Goal: Check status: Check status

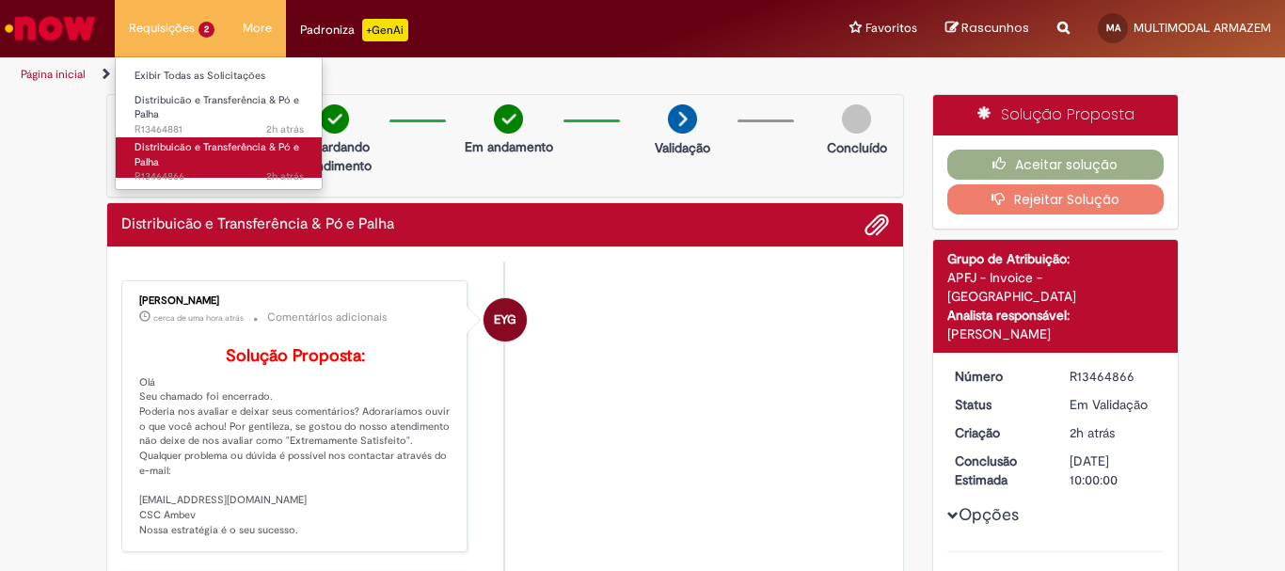
click at [175, 153] on span "Distribuicão e Transferência & Pó e Palha" at bounding box center [217, 154] width 165 height 29
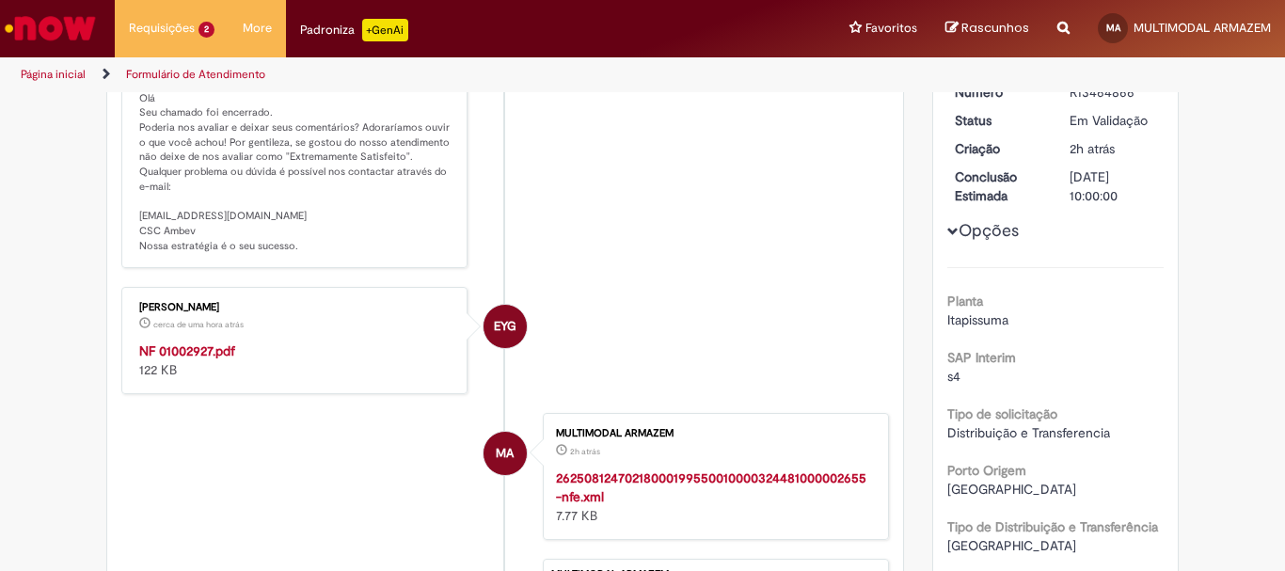
scroll to position [313, 0]
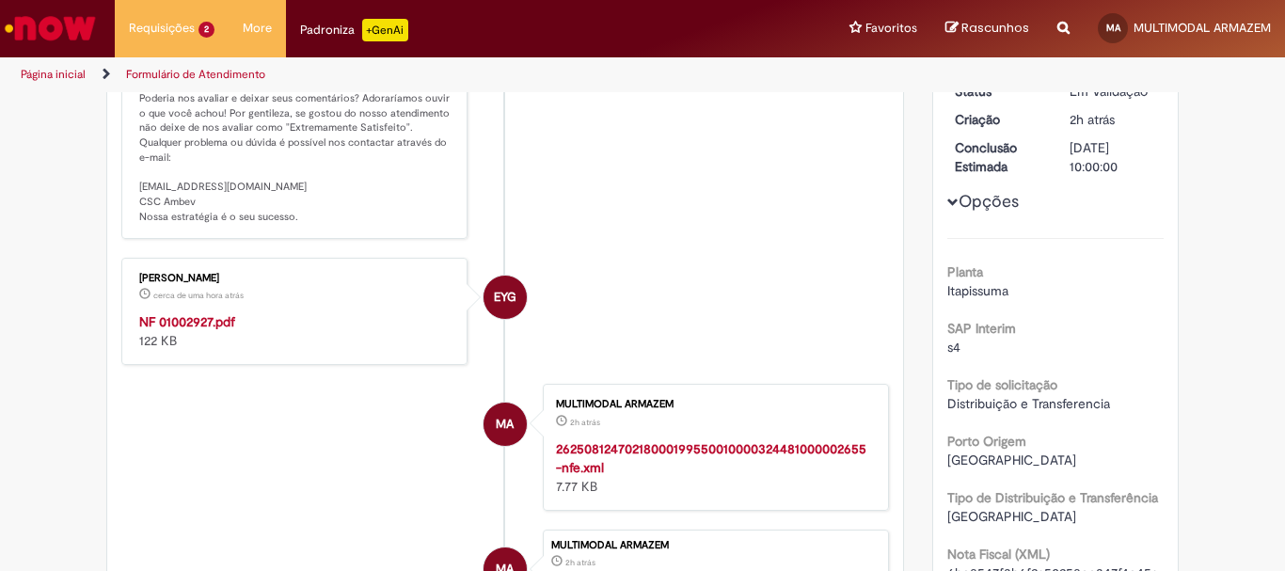
click at [205, 330] on strong "NF 01002927.pdf" at bounding box center [187, 321] width 96 height 17
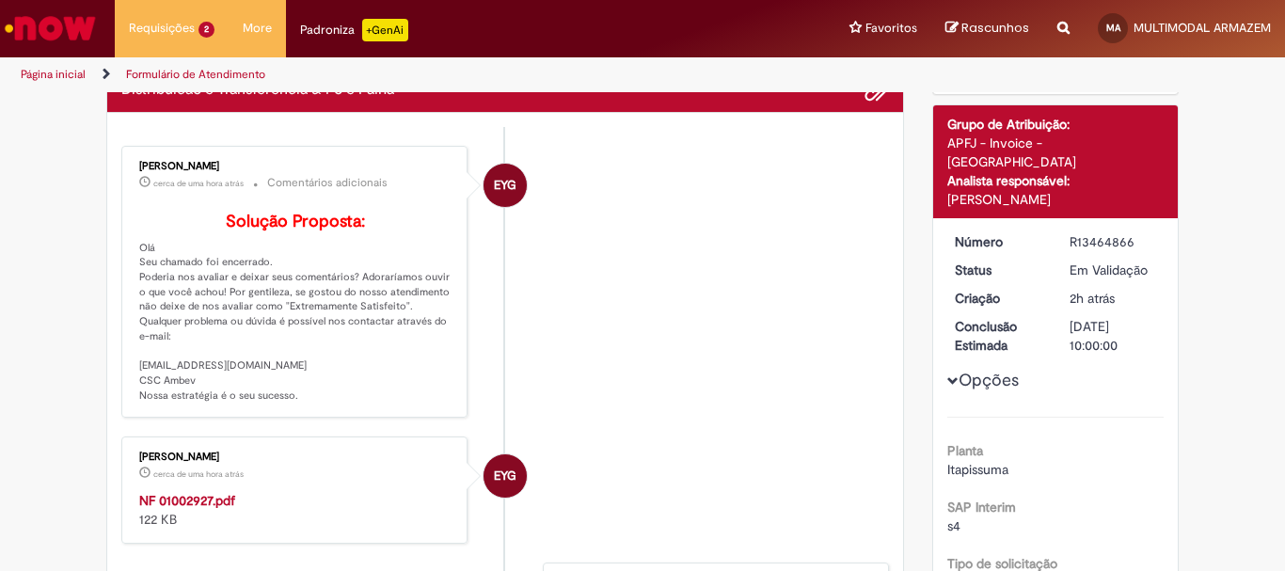
scroll to position [0, 0]
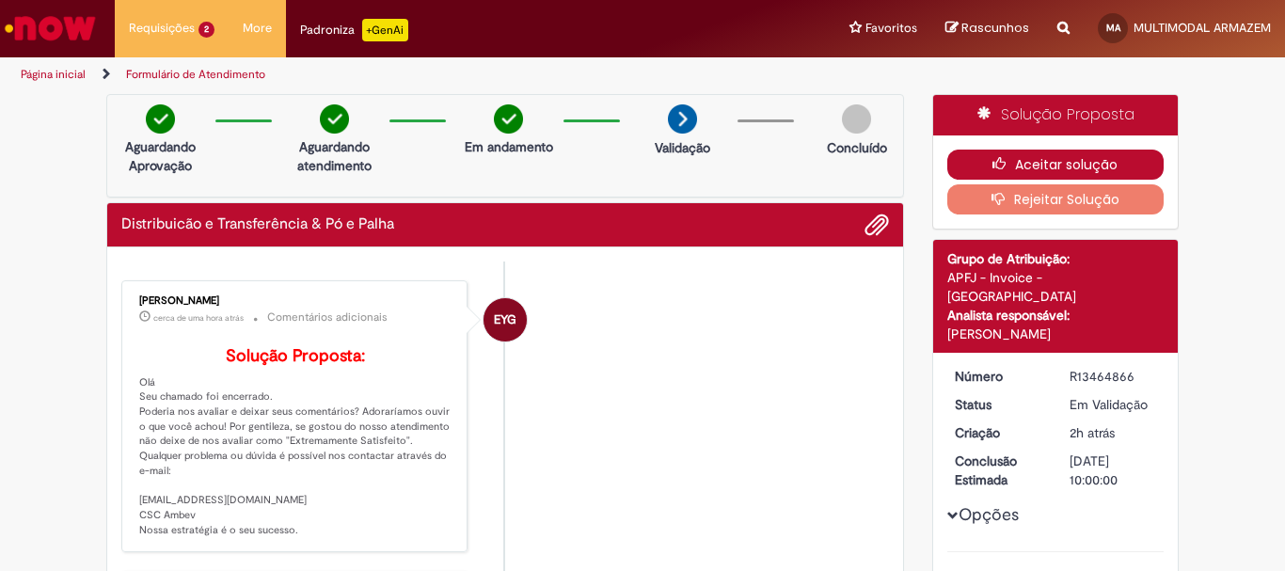
click at [1071, 157] on button "Aceitar solução" at bounding box center [1055, 165] width 217 height 30
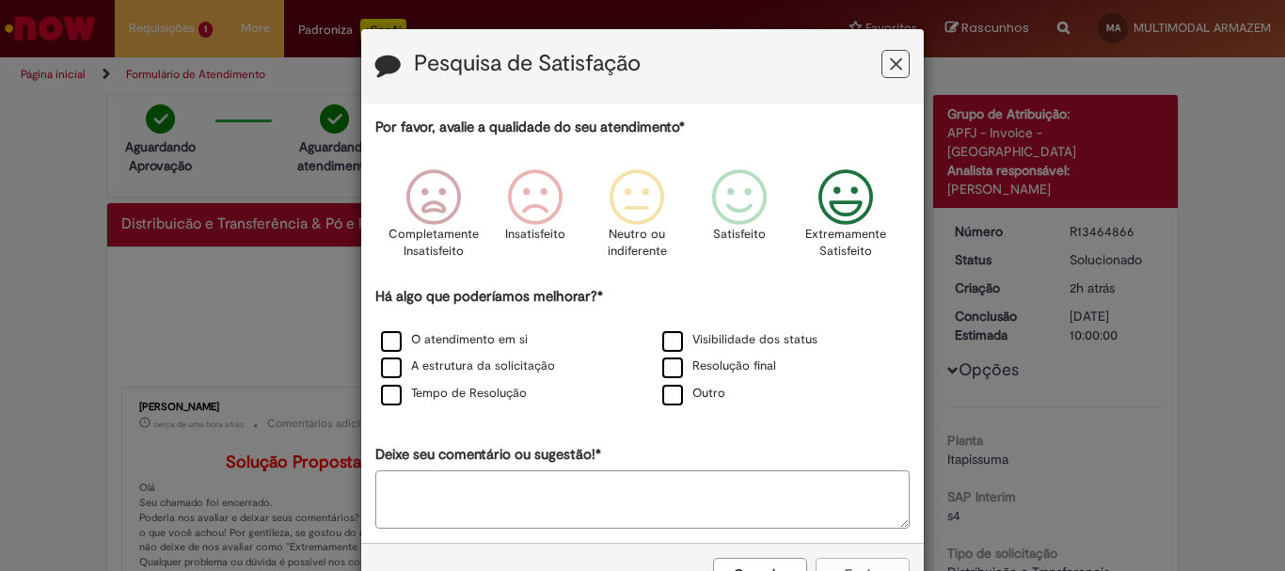
click at [833, 198] on icon "Feedback" at bounding box center [846, 197] width 71 height 56
click at [381, 343] on label "O atendimento em si" at bounding box center [454, 340] width 147 height 18
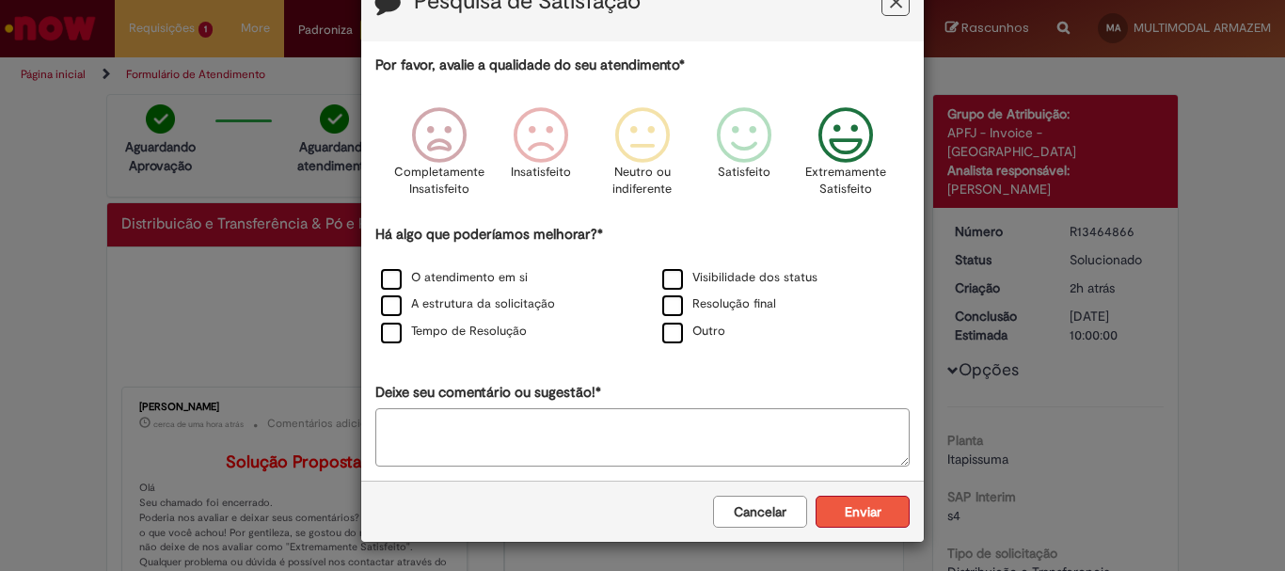
click at [876, 508] on button "Enviar" at bounding box center [863, 512] width 94 height 32
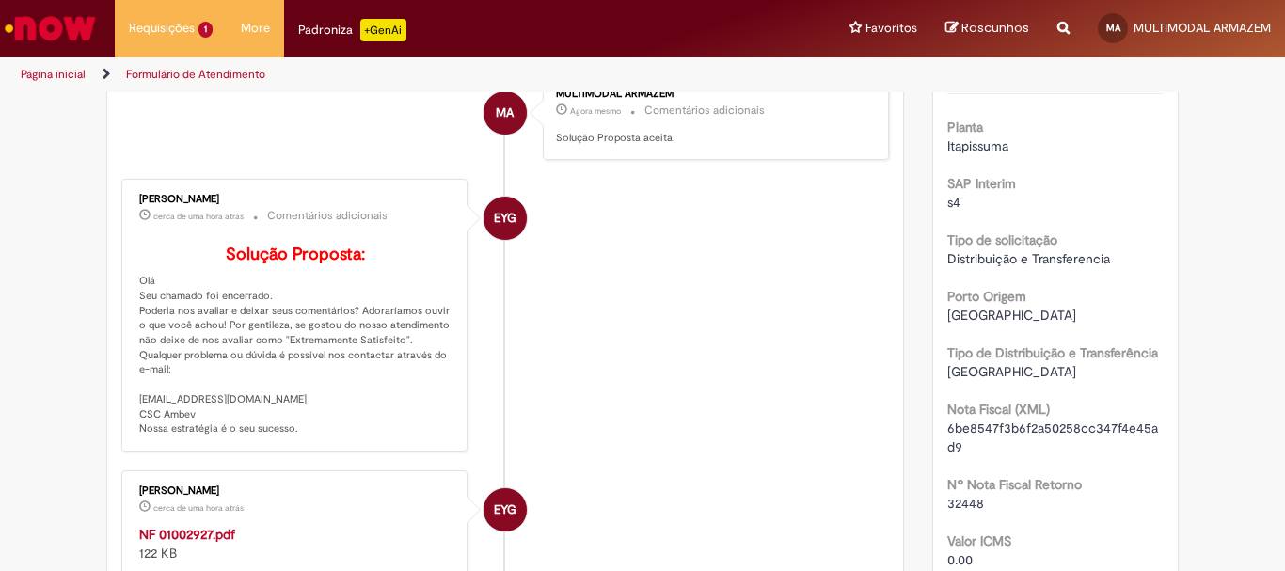
scroll to position [564, 0]
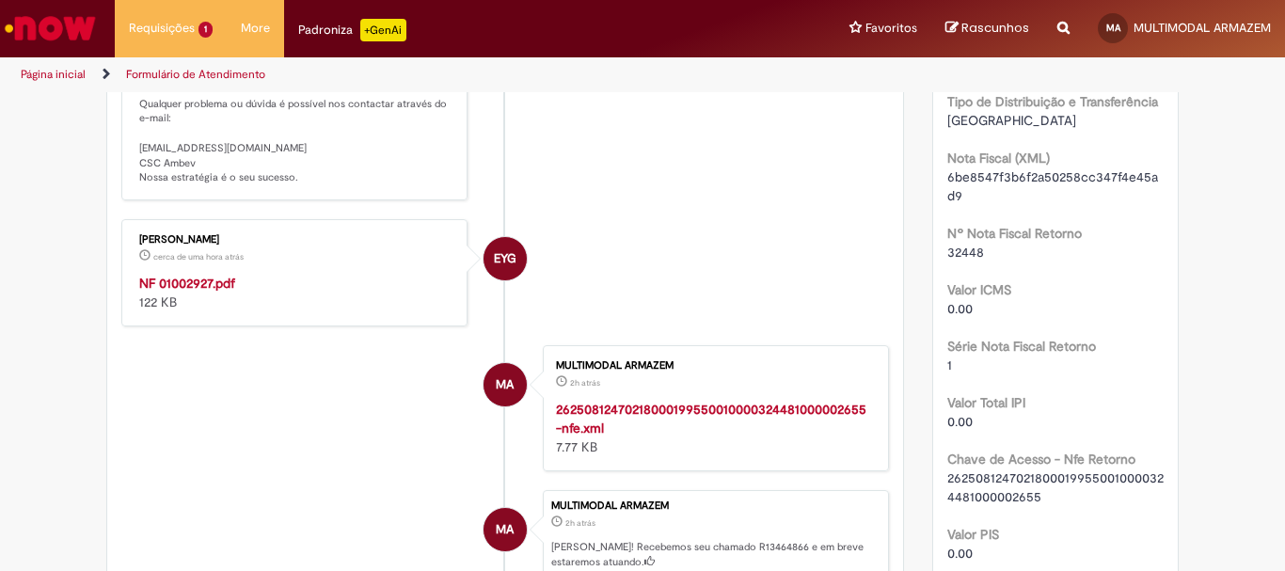
click at [191, 292] on strong "NF 01002927.pdf" at bounding box center [187, 283] width 96 height 17
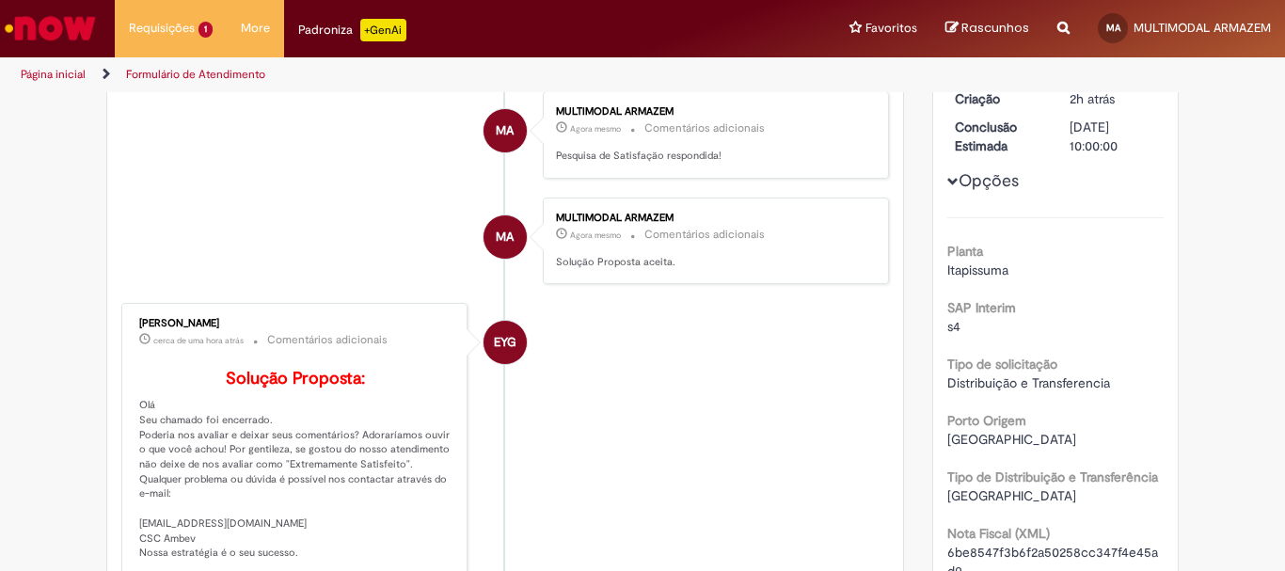
scroll to position [188, 0]
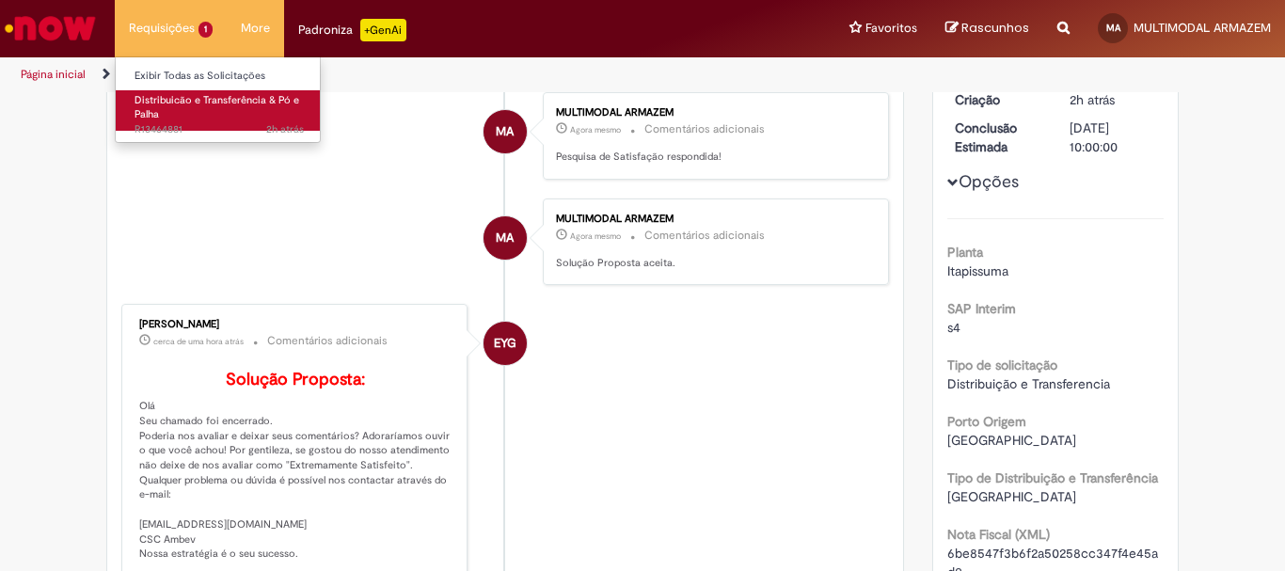
click at [159, 114] on link "Distribuicão e Transferência & Pó e Palha 2h atrás 2 horas atrás R13464881" at bounding box center [219, 110] width 207 height 40
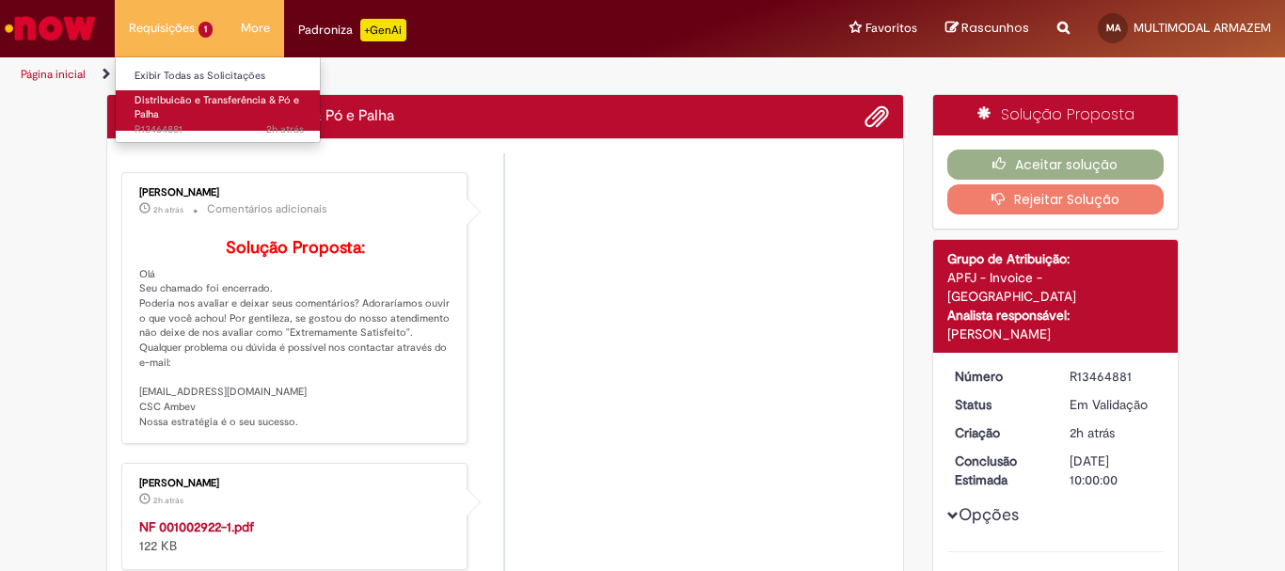
click at [156, 111] on span "Distribuicão e Transferência & Pó e Palha" at bounding box center [217, 107] width 165 height 29
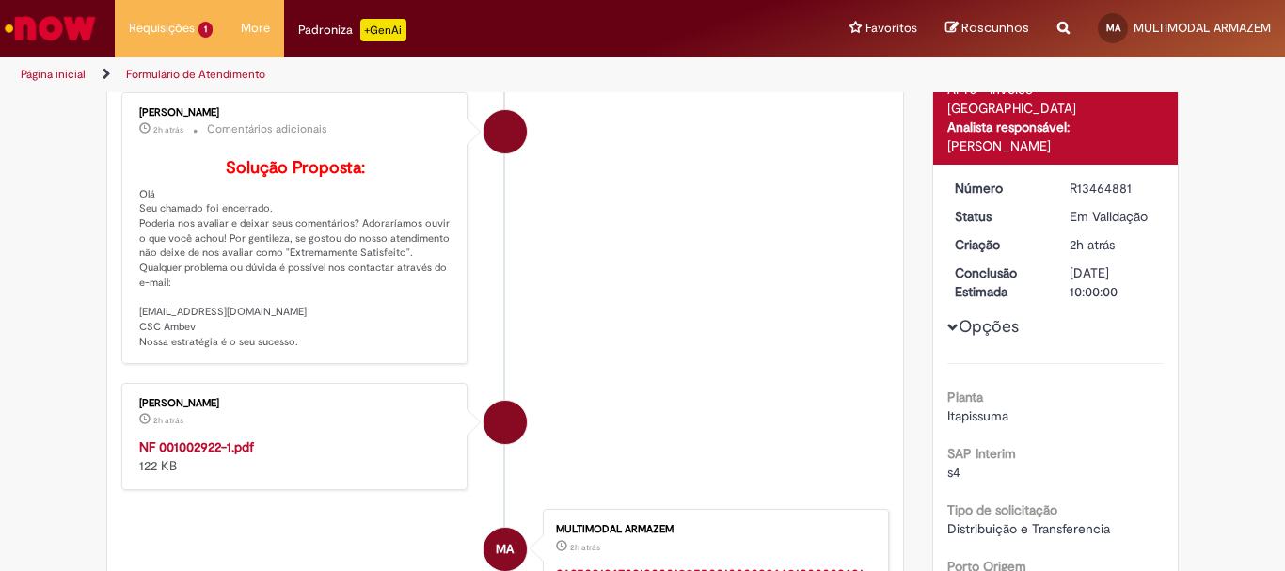
scroll to position [296, 0]
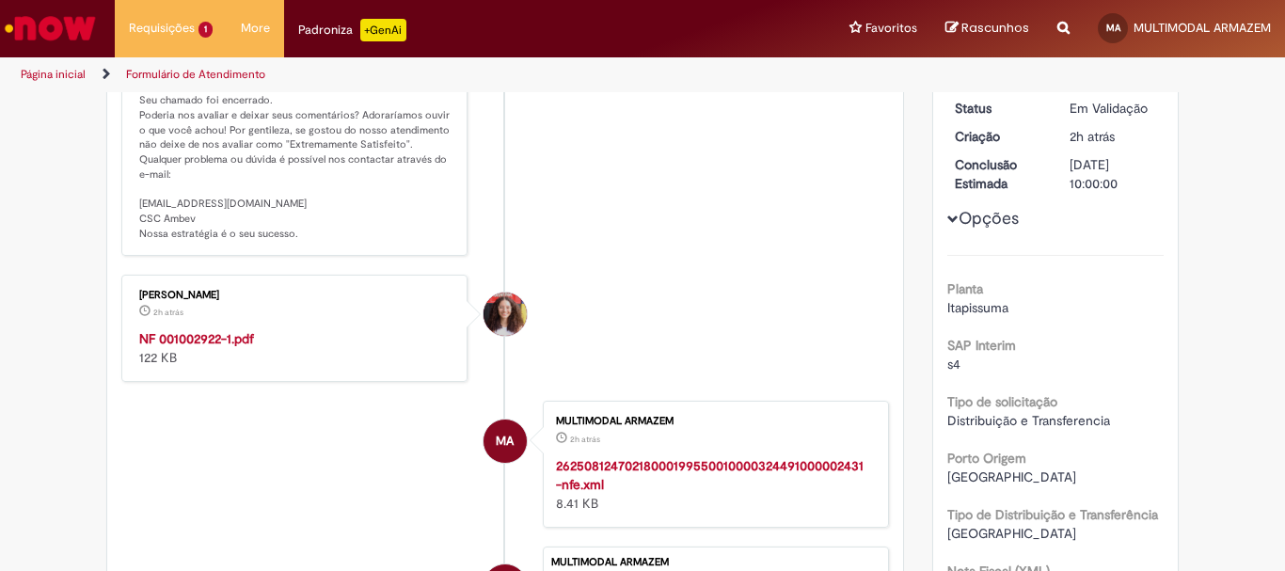
click at [231, 347] on strong "NF 001002922-1.pdf" at bounding box center [196, 338] width 115 height 17
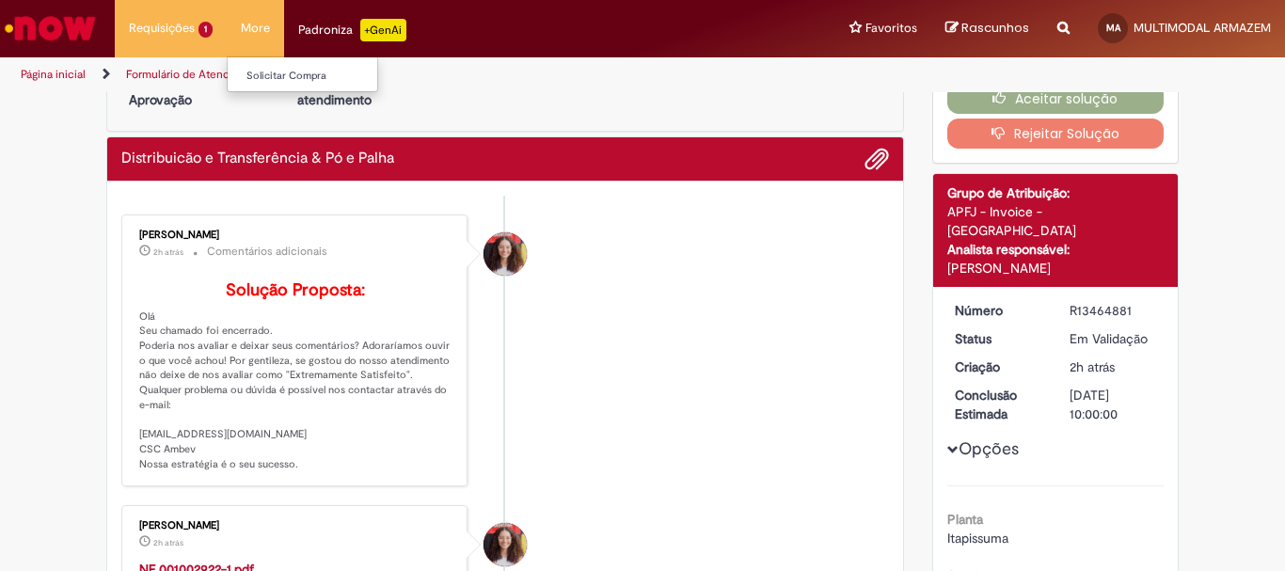
scroll to position [45, 0]
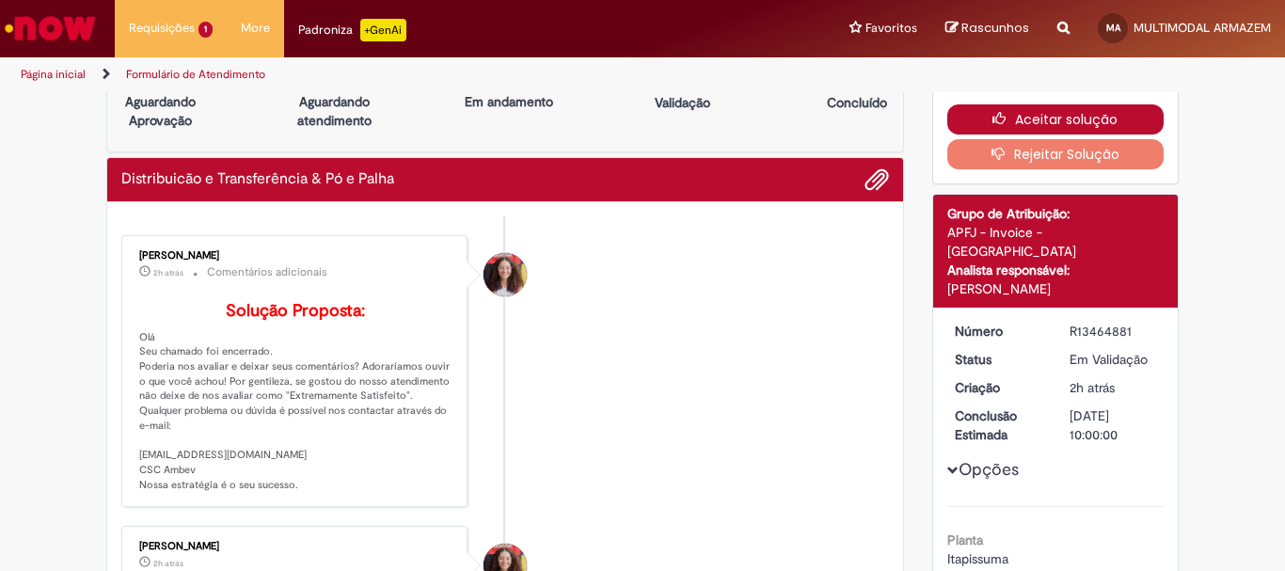
click at [1072, 118] on button "Aceitar solução" at bounding box center [1055, 119] width 217 height 30
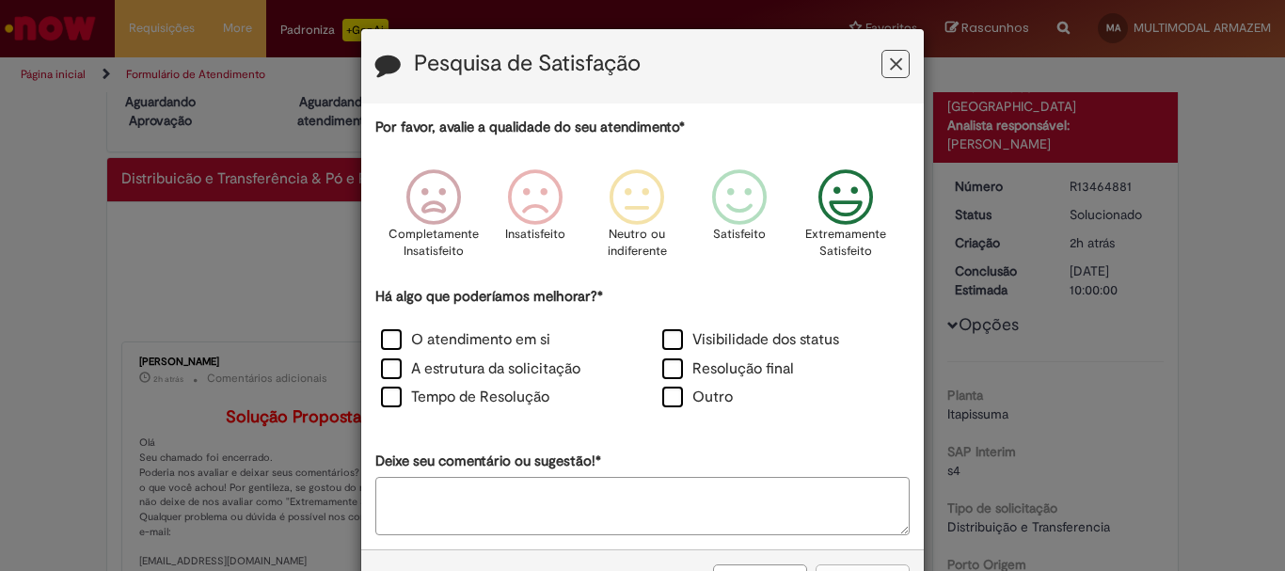
drag, startPoint x: 828, startPoint y: 198, endPoint x: 429, endPoint y: 307, distance: 413.3
click at [827, 199] on icon "Feedback" at bounding box center [846, 197] width 71 height 56
click at [381, 336] on label "O atendimento em si" at bounding box center [465, 340] width 169 height 22
click at [828, 568] on button "Enviar" at bounding box center [863, 580] width 94 height 32
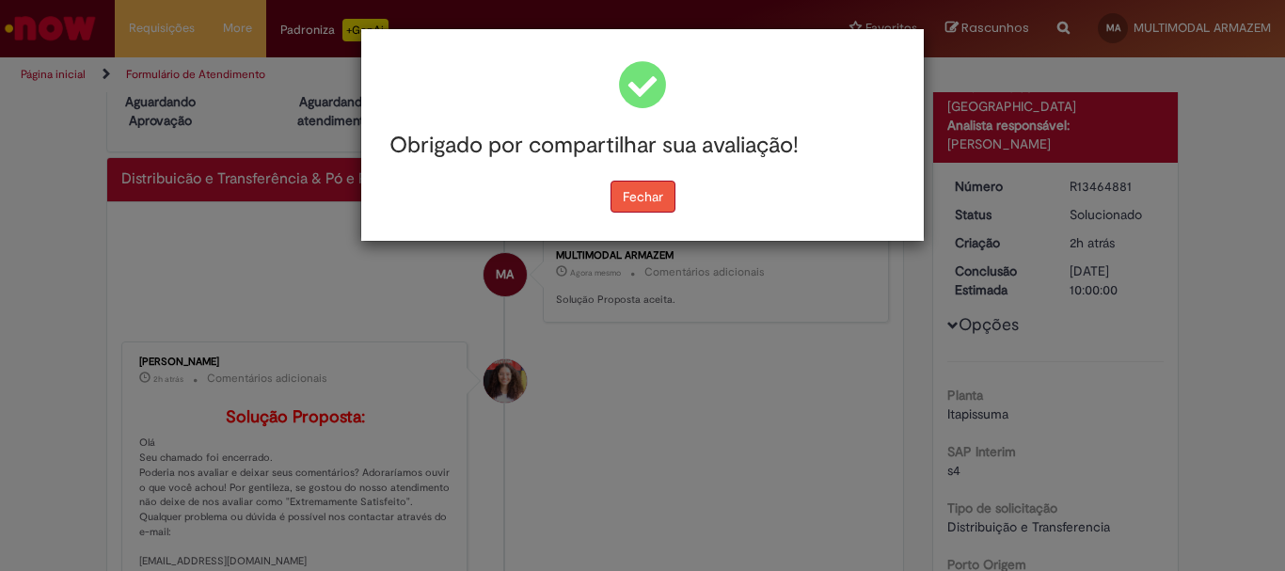
click at [656, 193] on button "Fechar" at bounding box center [643, 197] width 65 height 32
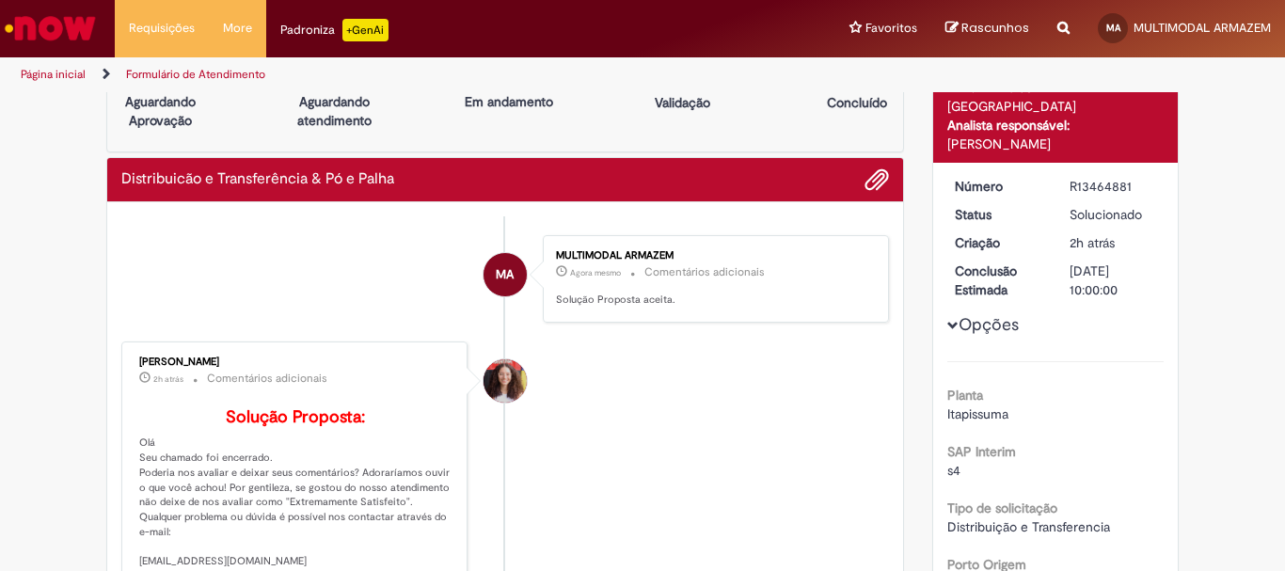
click at [64, 29] on img "Ir para a Homepage" at bounding box center [50, 28] width 97 height 38
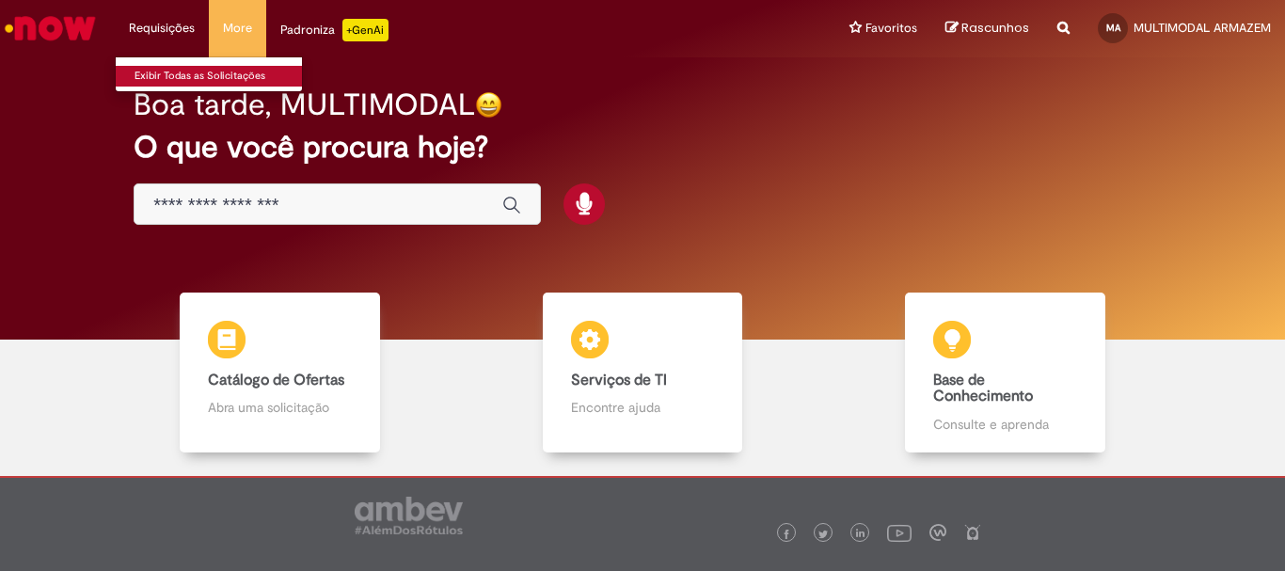
click at [166, 71] on link "Exibir Todas as Solicitações" at bounding box center [219, 76] width 207 height 21
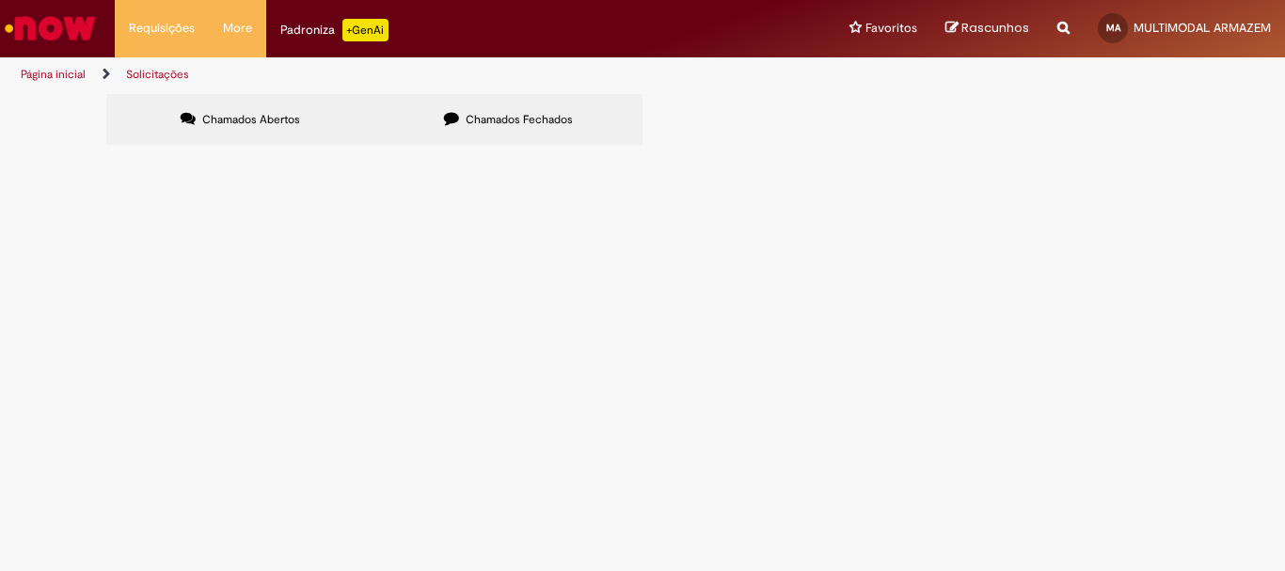
click at [519, 112] on span "Chamados Fechados" at bounding box center [519, 119] width 107 height 15
click at [0, 0] on span "RET. PO E PALHA / DEST. CEVADA BUENO / NF 996748 9,330 - NF 996728 5,670" at bounding box center [0, 0] width 0 height 0
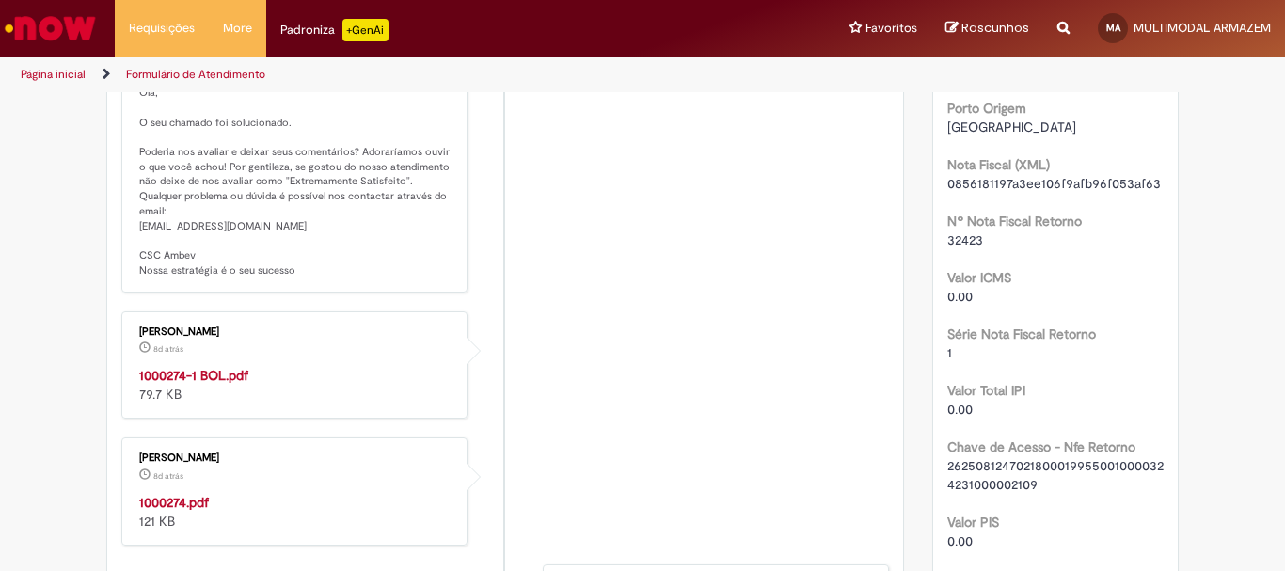
scroll to position [610, 0]
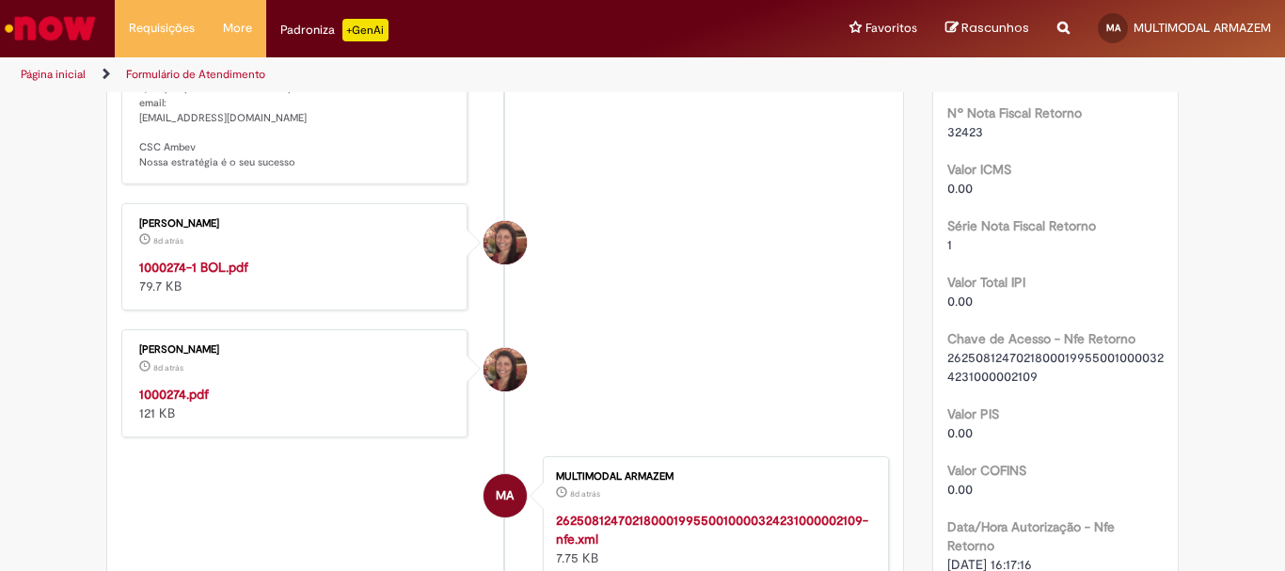
click at [183, 403] on strong "1000274.pdf" at bounding box center [174, 394] width 70 height 17
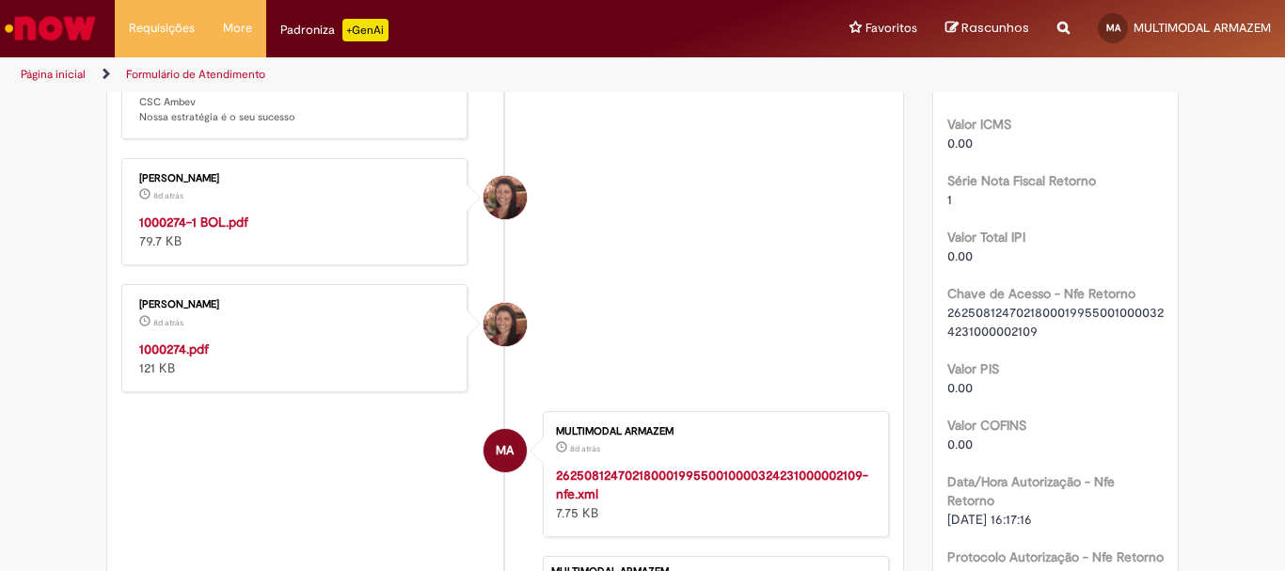
scroll to position [736, 0]
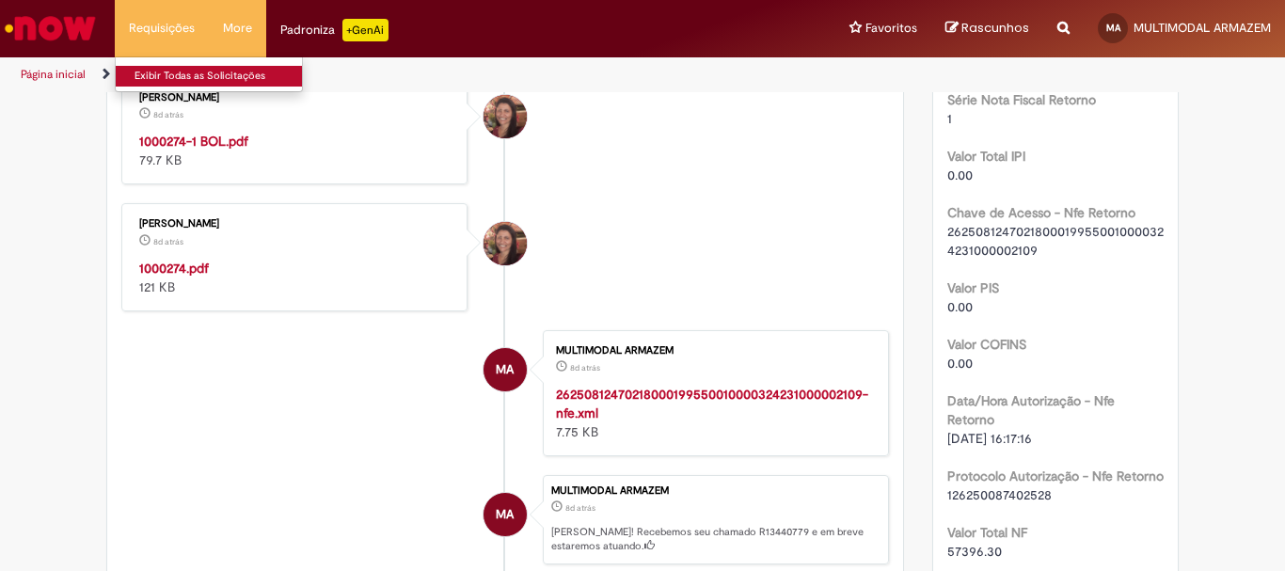
click at [154, 78] on link "Exibir Todas as Solicitações" at bounding box center [219, 76] width 207 height 21
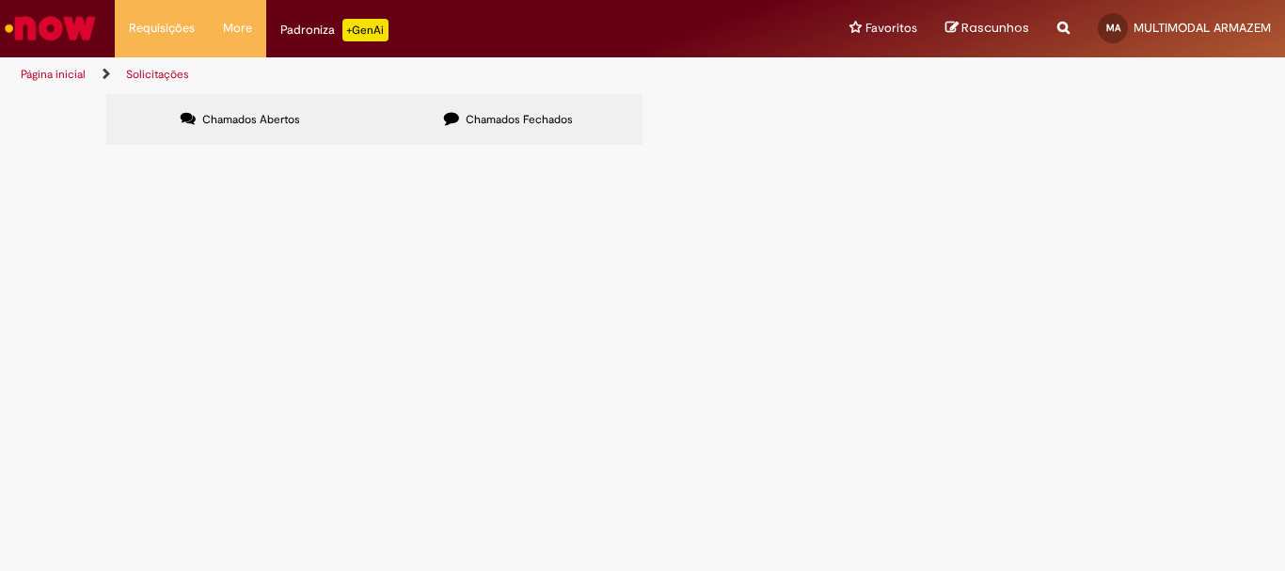
click at [517, 104] on label "Chamados Fechados" at bounding box center [508, 119] width 268 height 51
click at [0, 0] on span "RET. PO E PALHA / DEST. BUENO / NF 996728 - 12,430" at bounding box center [0, 0] width 0 height 0
click at [0, 0] on span "Distribuicão e Transferência & Pó e Palha" at bounding box center [0, 0] width 0 height 0
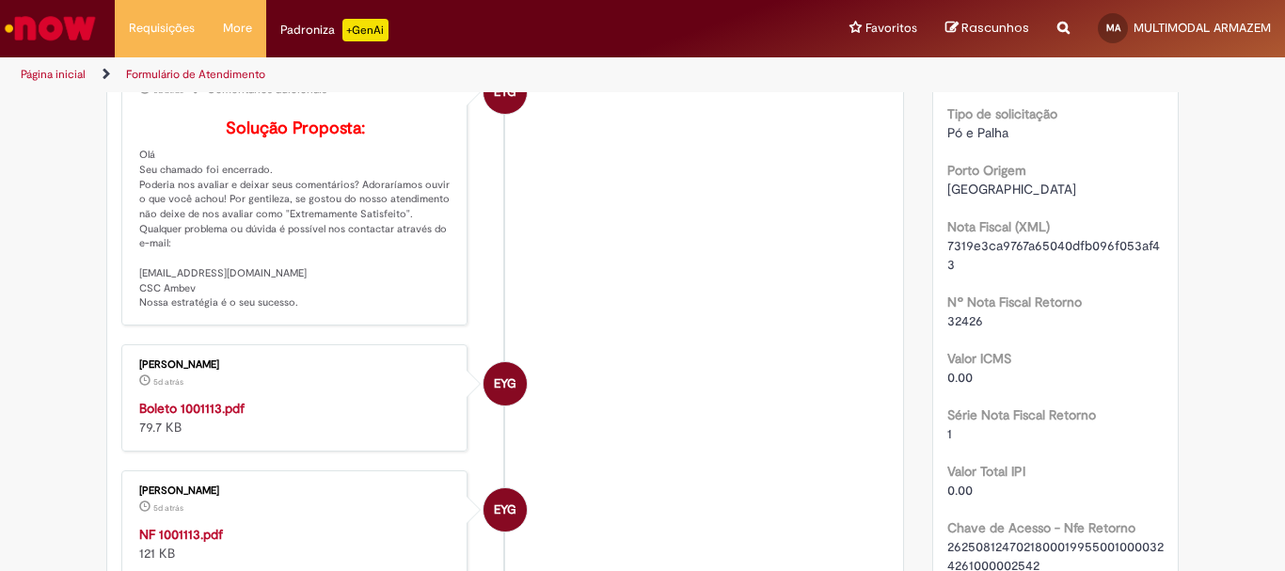
scroll to position [547, 0]
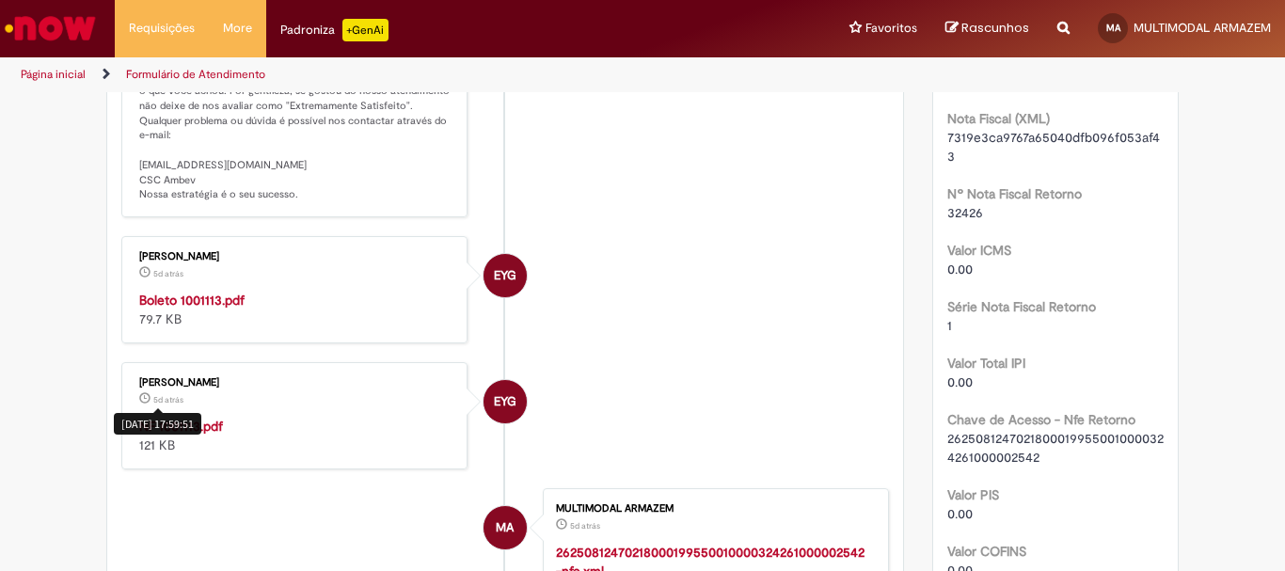
click at [163, 435] on div "25/08/2025 17:59:51" at bounding box center [157, 424] width 87 height 22
click at [197, 435] on strong "NF 1001113.pdf" at bounding box center [181, 426] width 84 height 17
